Goal: Information Seeking & Learning: Find specific fact

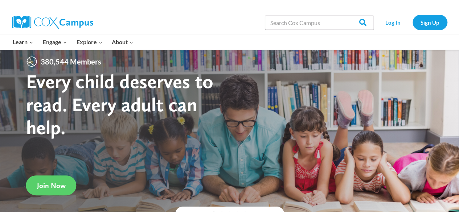
scroll to position [15, 0]
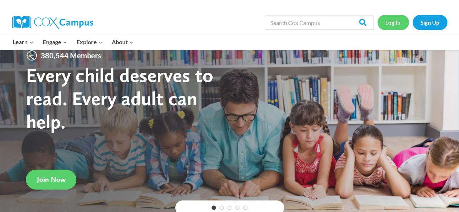
click at [395, 25] on link "Log In" at bounding box center [394, 22] width 32 height 15
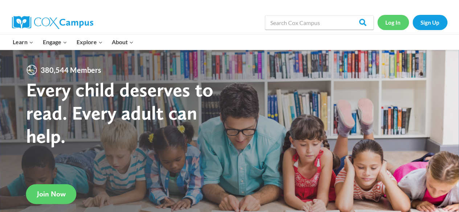
click at [397, 18] on link "Log In" at bounding box center [394, 22] width 32 height 15
click at [398, 20] on link "Log In" at bounding box center [394, 22] width 32 height 15
click at [321, 14] on div "Search in https://coxcampus.org/ Search Search" at bounding box center [319, 22] width 109 height 23
click at [321, 18] on input "Search in [URL][DOMAIN_NAME]" at bounding box center [319, 22] width 109 height 15
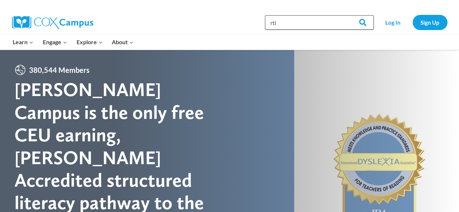
type input "rti"
click at [346, 15] on input "Search" at bounding box center [360, 22] width 28 height 15
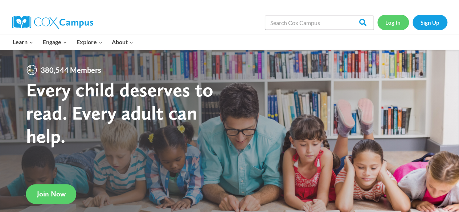
click at [395, 25] on link "Log In" at bounding box center [394, 22] width 32 height 15
